Goal: Information Seeking & Learning: Learn about a topic

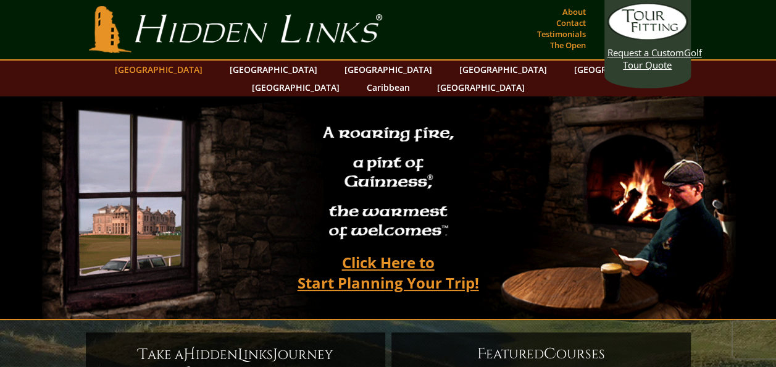
click at [201, 65] on link "[GEOGRAPHIC_DATA]" at bounding box center [159, 70] width 100 height 18
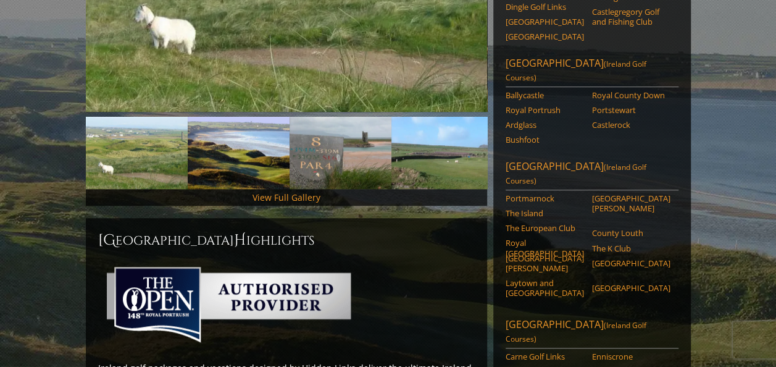
scroll to position [345, 0]
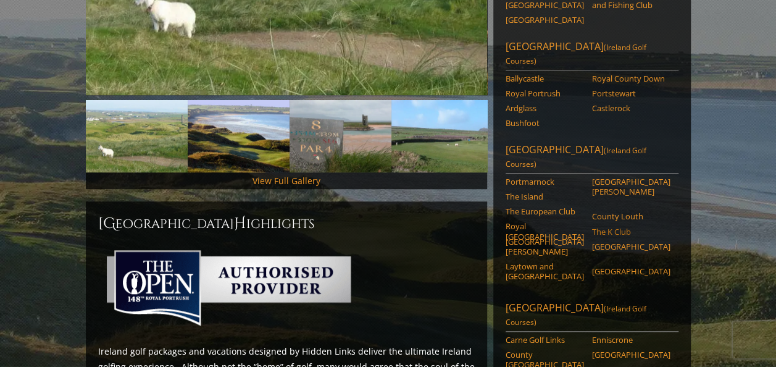
click at [611, 227] on link "The K Club" at bounding box center [631, 232] width 78 height 10
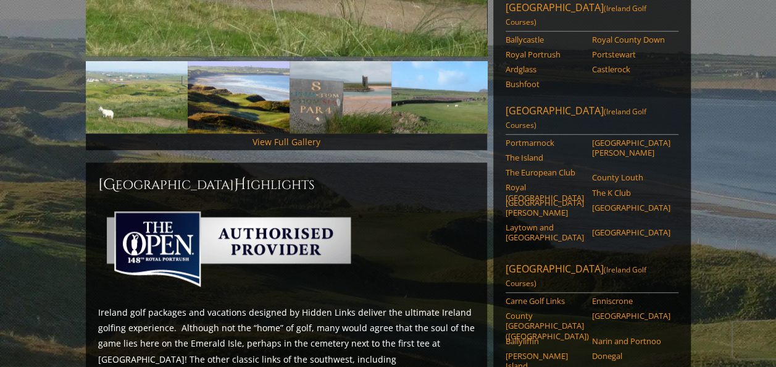
scroll to position [401, 0]
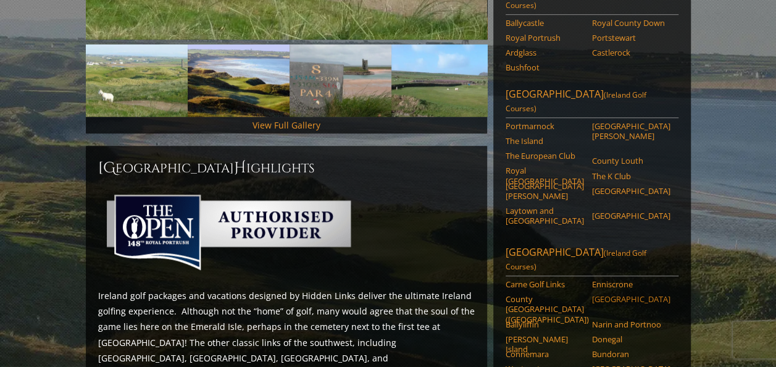
click at [627, 294] on link "[GEOGRAPHIC_DATA]" at bounding box center [631, 299] width 78 height 10
click at [553, 279] on link "Carne Golf Links" at bounding box center [545, 284] width 78 height 10
